Goal: Task Accomplishment & Management: Use online tool/utility

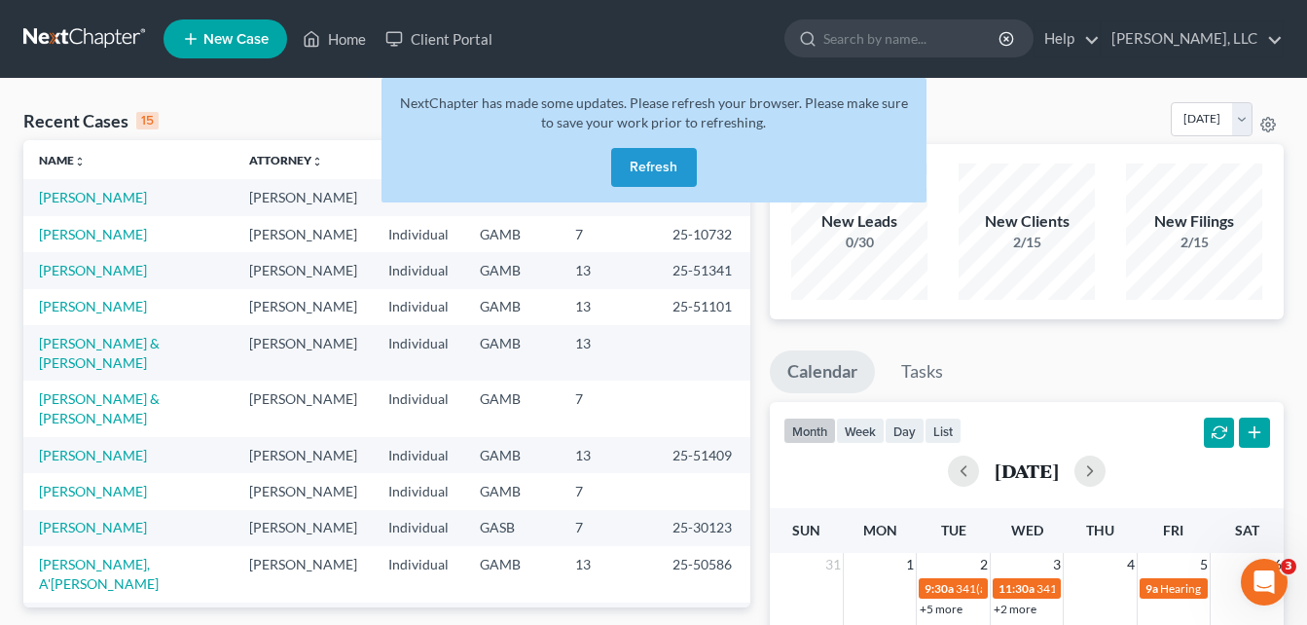
click at [651, 164] on button "Refresh" at bounding box center [654, 167] width 86 height 39
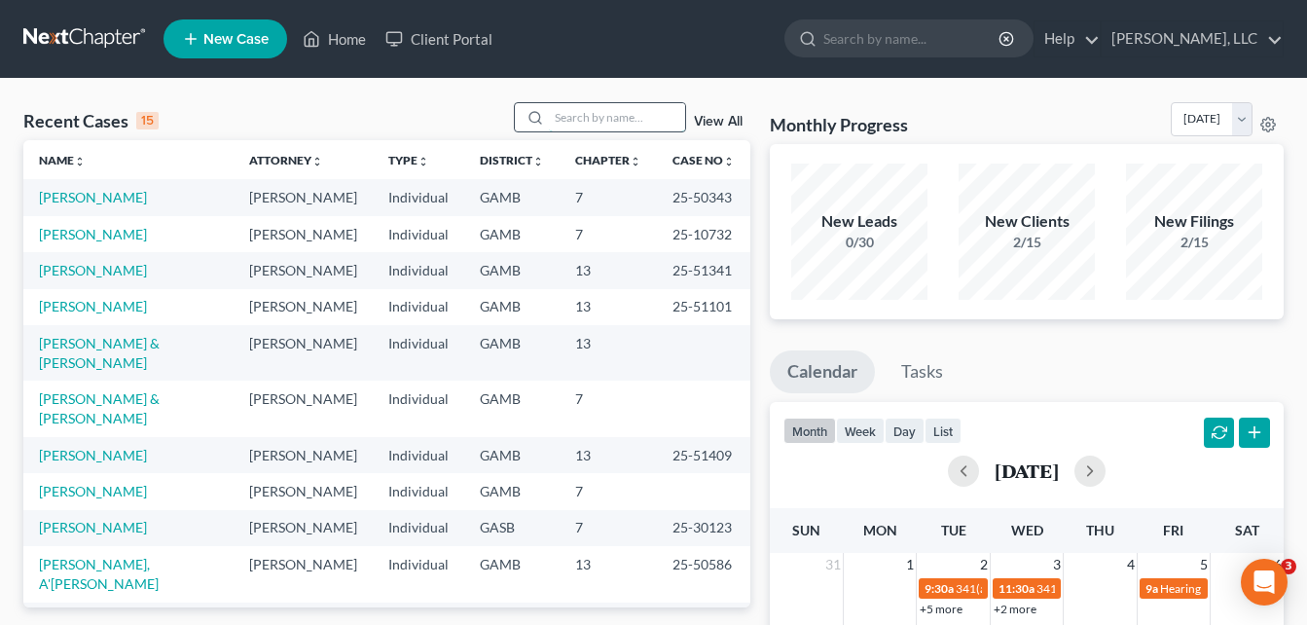
click at [608, 125] on input "search" at bounding box center [617, 117] width 136 height 28
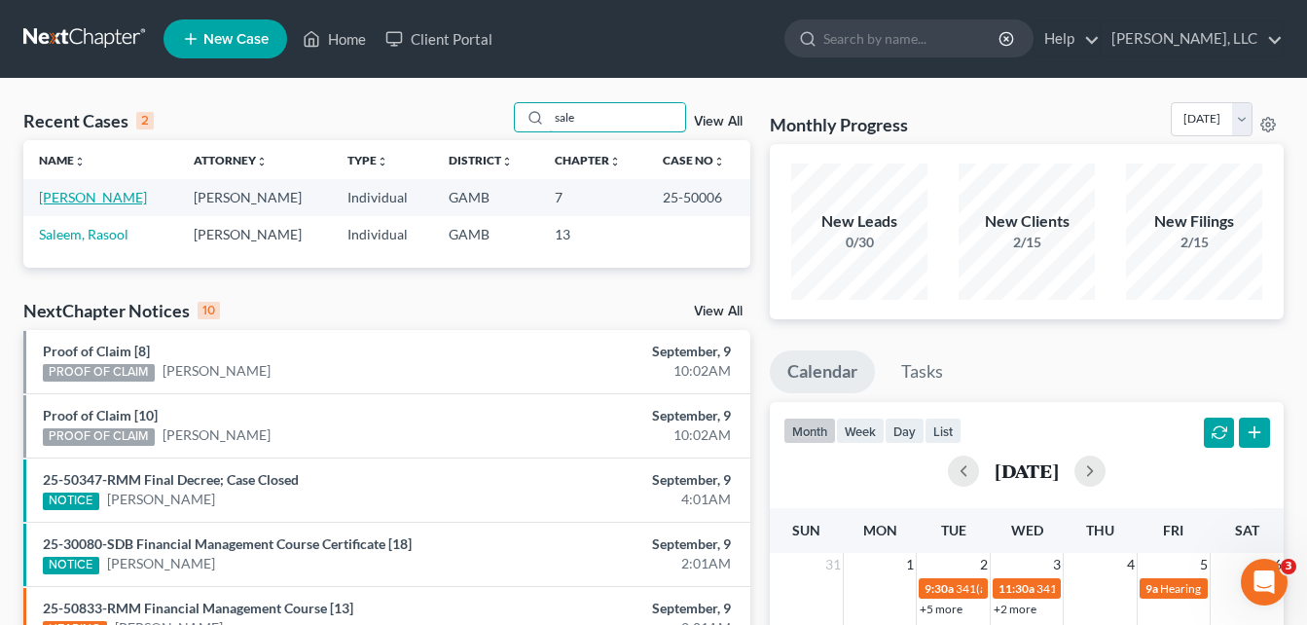
type input "sale"
click at [75, 198] on link "[PERSON_NAME]" at bounding box center [93, 197] width 108 height 17
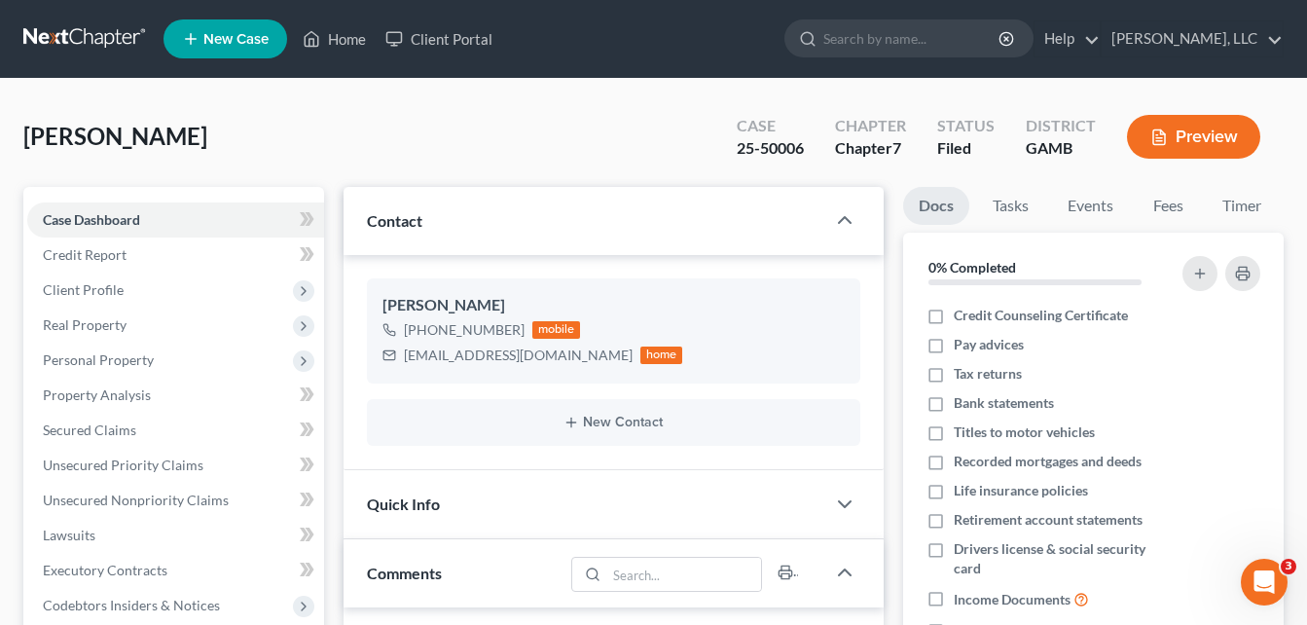
click at [343, 166] on div "[PERSON_NAME] Upgraded Case 25-50006 Chapter Chapter 7 Status [GEOGRAPHIC_DATA]…" at bounding box center [653, 144] width 1260 height 85
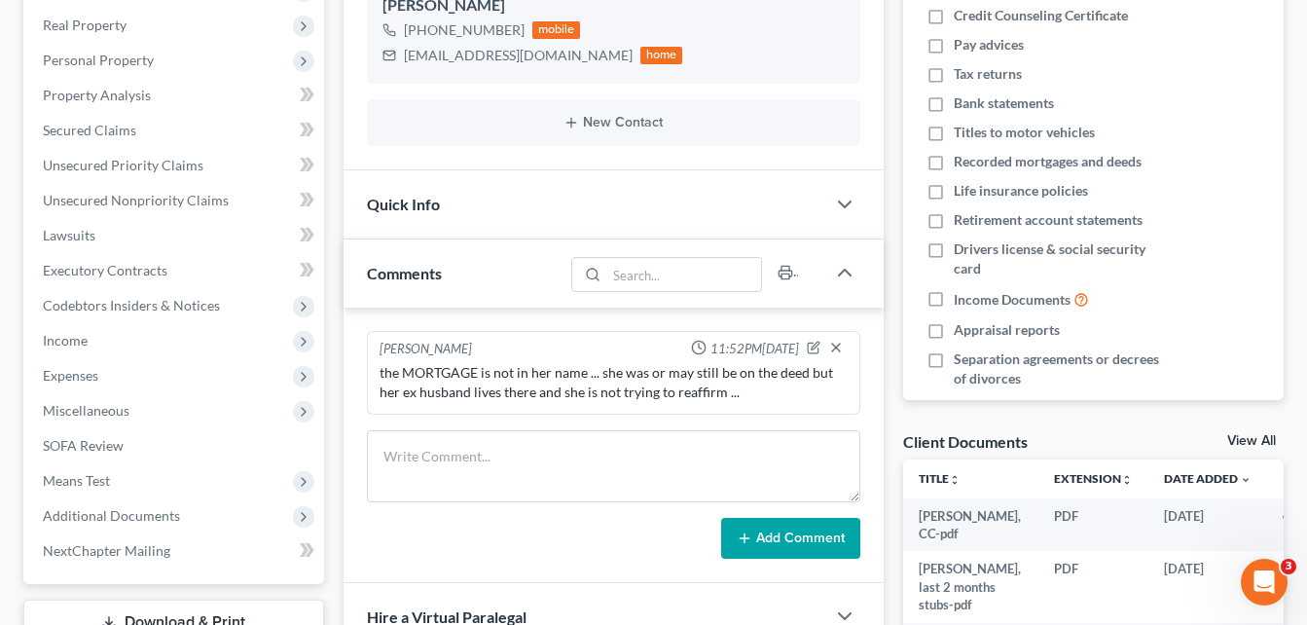
scroll to position [311, 0]
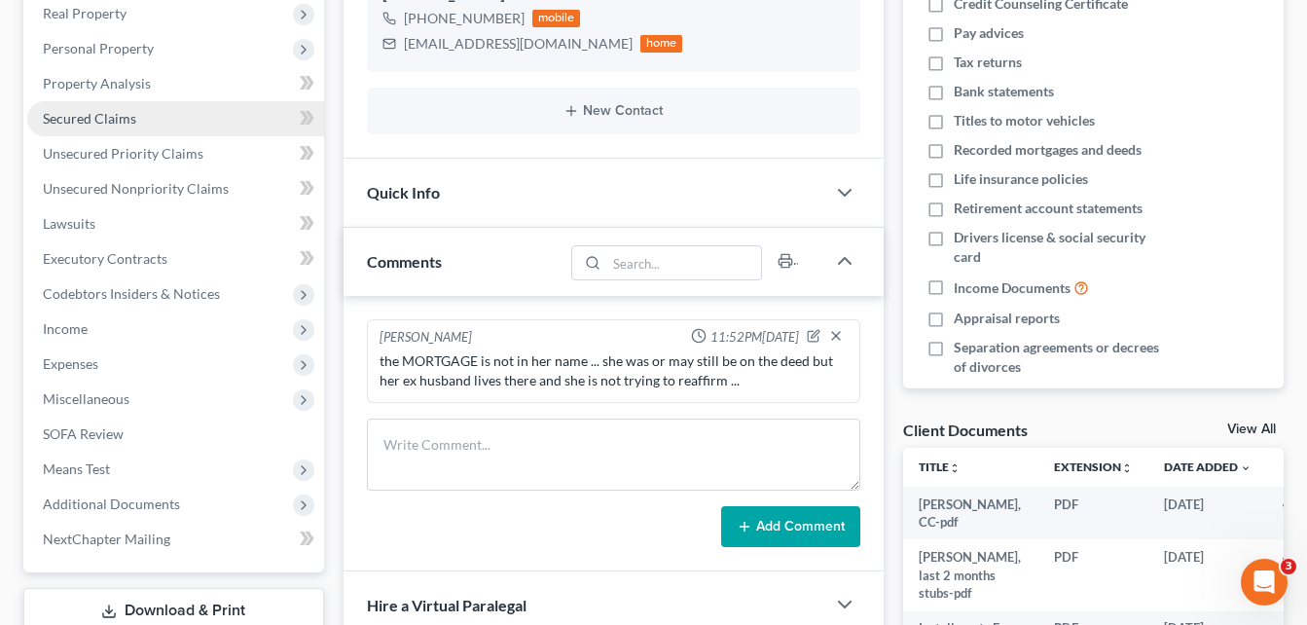
click at [71, 129] on link "Secured Claims" at bounding box center [175, 118] width 297 height 35
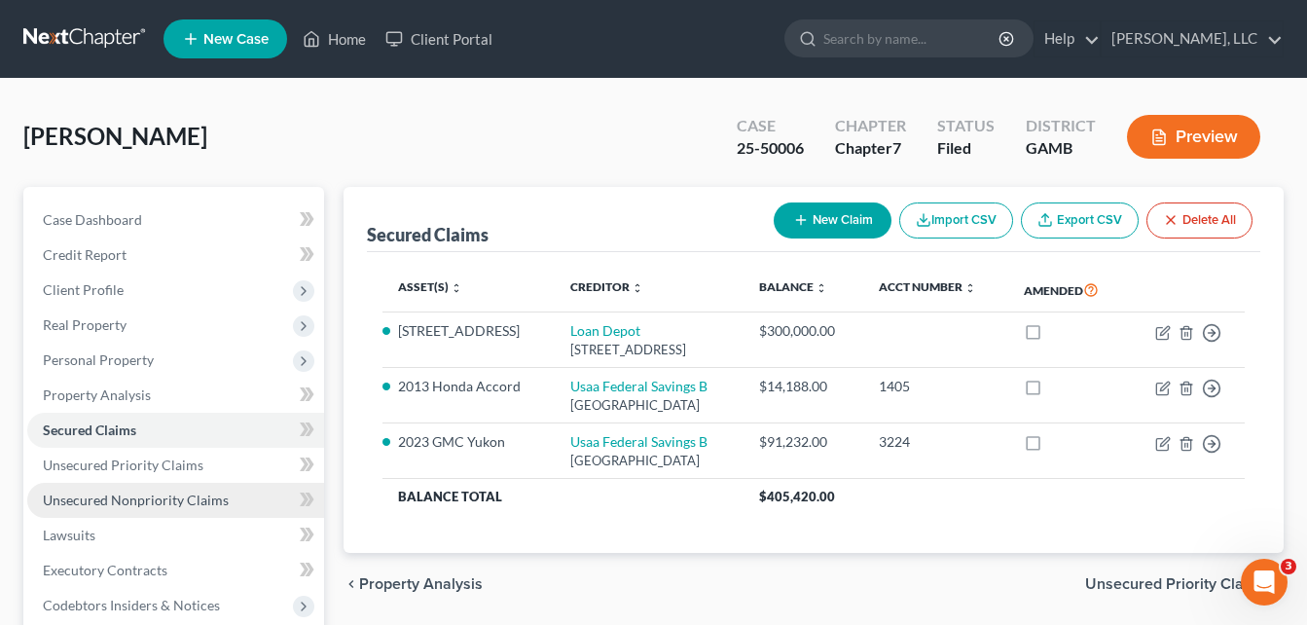
click at [74, 498] on span "Unsecured Nonpriority Claims" at bounding box center [136, 499] width 186 height 17
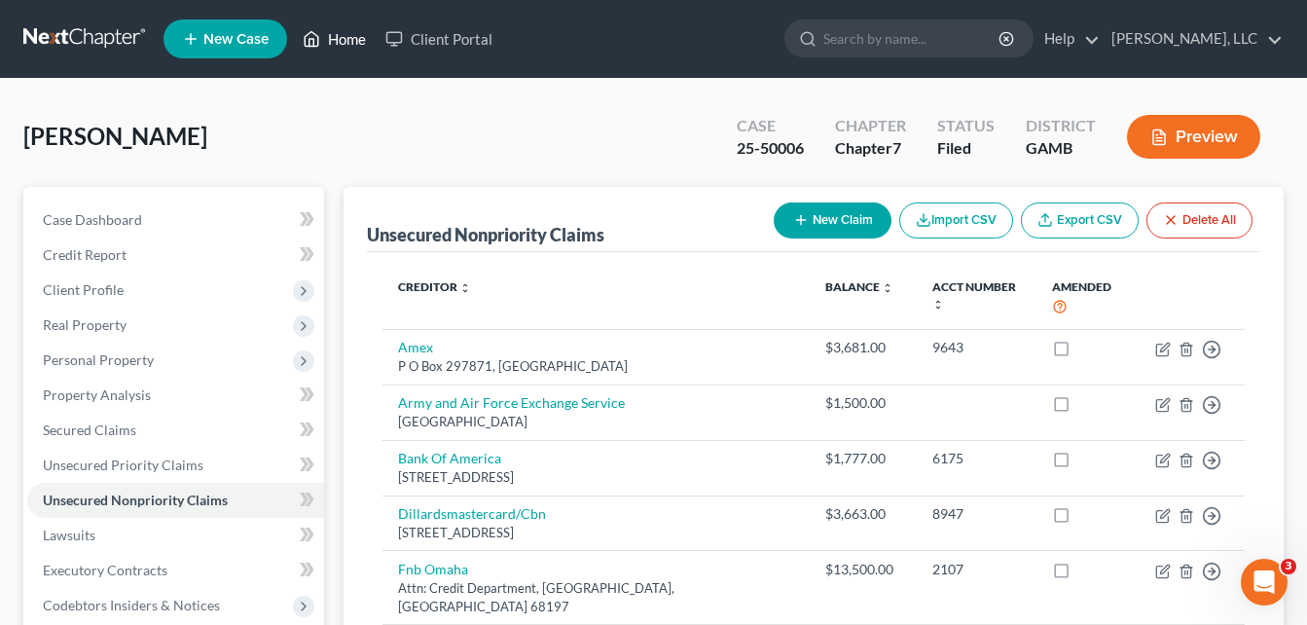
click at [345, 46] on link "Home" at bounding box center [334, 38] width 83 height 35
